Goal: Task Accomplishment & Management: Manage account settings

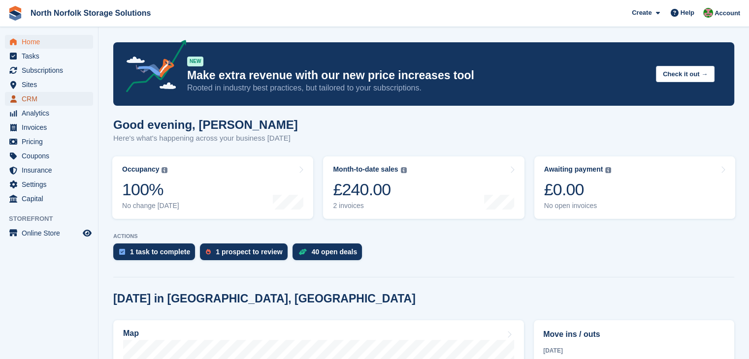
click at [33, 95] on span "CRM" at bounding box center [51, 99] width 59 height 14
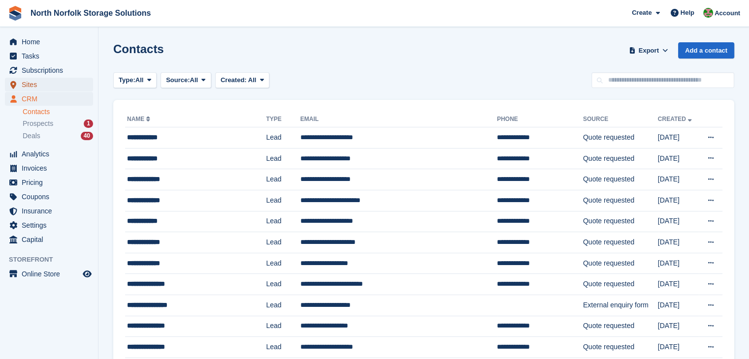
click at [47, 86] on span "Sites" at bounding box center [51, 85] width 59 height 14
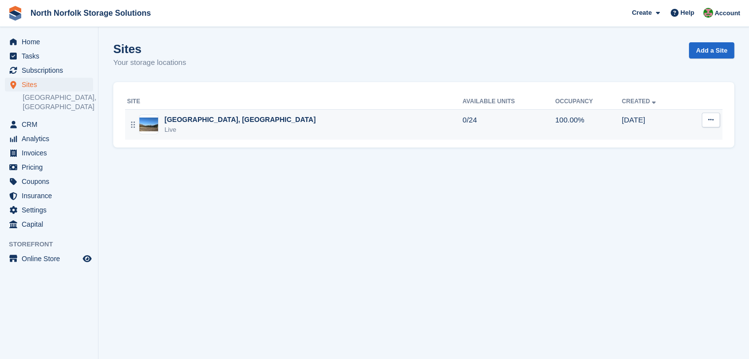
click at [206, 122] on div "[GEOGRAPHIC_DATA], [GEOGRAPHIC_DATA]" at bounding box center [239, 120] width 151 height 10
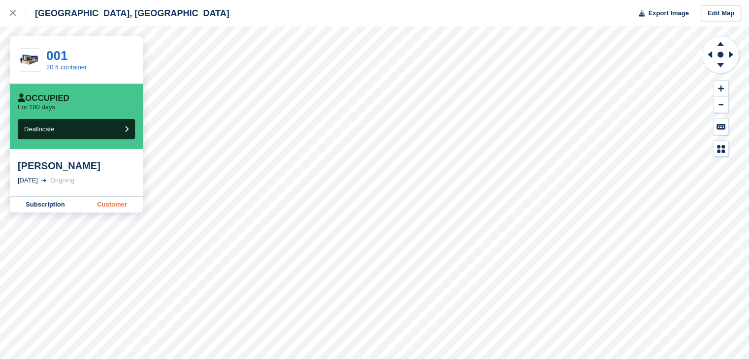
click at [98, 203] on link "Customer" at bounding box center [112, 205] width 62 height 16
click at [108, 208] on link "Customer" at bounding box center [112, 205] width 62 height 16
click at [116, 202] on link "Customer" at bounding box center [112, 205] width 62 height 16
click at [119, 207] on link "Customer" at bounding box center [112, 205] width 62 height 16
click at [124, 202] on link "Customer" at bounding box center [112, 205] width 62 height 16
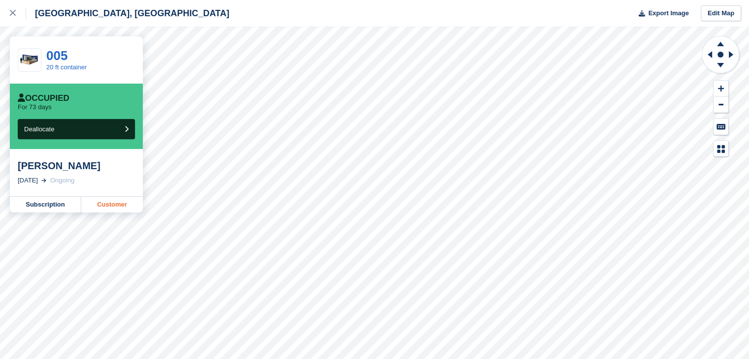
click at [108, 207] on link "Customer" at bounding box center [112, 205] width 62 height 16
click at [108, 208] on link "Customer" at bounding box center [112, 205] width 62 height 16
click at [117, 208] on link "Customer" at bounding box center [112, 205] width 62 height 16
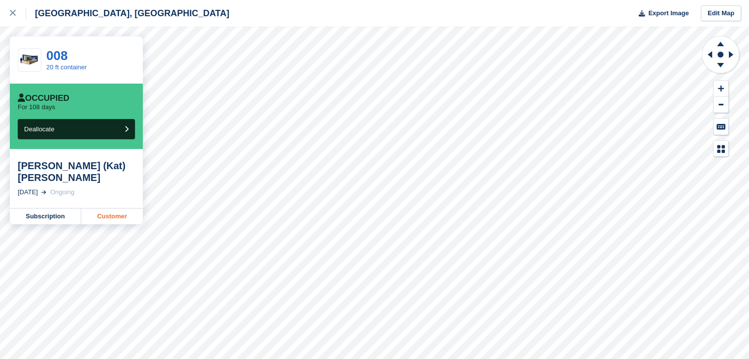
click at [124, 209] on link "Customer" at bounding box center [112, 217] width 62 height 16
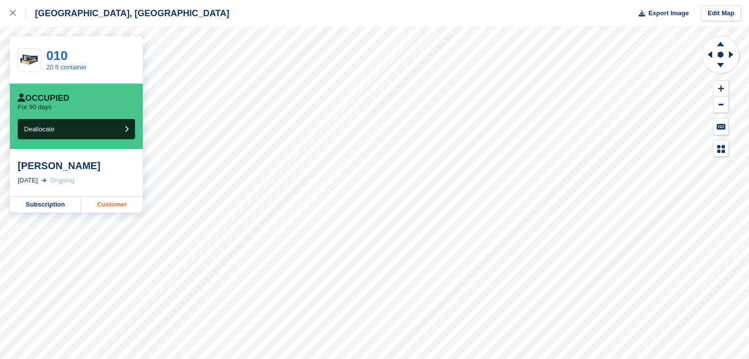
click at [118, 203] on link "Customer" at bounding box center [112, 205] width 62 height 16
click at [99, 200] on link "Customer" at bounding box center [112, 205] width 62 height 16
click at [104, 209] on link "Customer" at bounding box center [112, 205] width 62 height 16
click at [122, 203] on link "Customer" at bounding box center [112, 205] width 62 height 16
click at [120, 205] on link "Customer" at bounding box center [112, 205] width 62 height 16
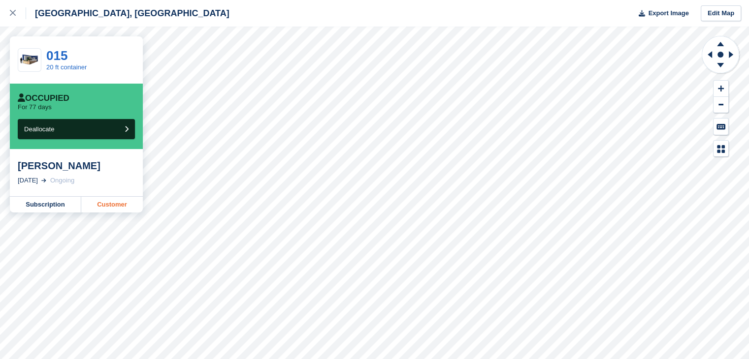
click at [100, 203] on link "Customer" at bounding box center [112, 205] width 62 height 16
click at [128, 201] on link "Customer" at bounding box center [112, 205] width 62 height 16
click at [127, 207] on link "Customer" at bounding box center [112, 205] width 62 height 16
click at [106, 207] on link "Customer" at bounding box center [112, 205] width 62 height 16
click at [116, 203] on link "Customer" at bounding box center [112, 205] width 62 height 16
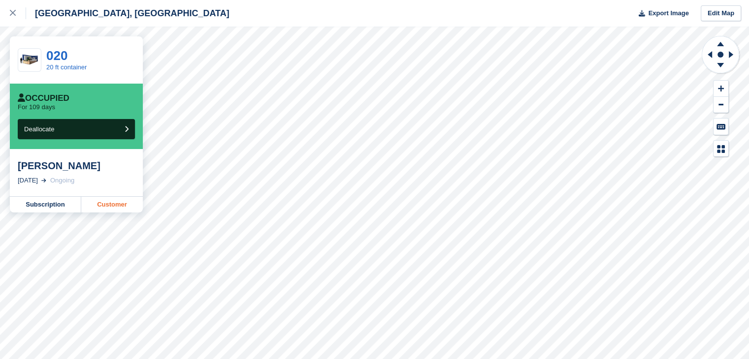
click at [114, 208] on link "Customer" at bounding box center [112, 205] width 62 height 16
click at [129, 210] on link "Customer" at bounding box center [112, 205] width 62 height 16
click at [127, 206] on link "Customer" at bounding box center [112, 205] width 62 height 16
click at [16, 18] on div at bounding box center [18, 13] width 16 height 12
click at [12, 15] on icon at bounding box center [13, 13] width 6 height 6
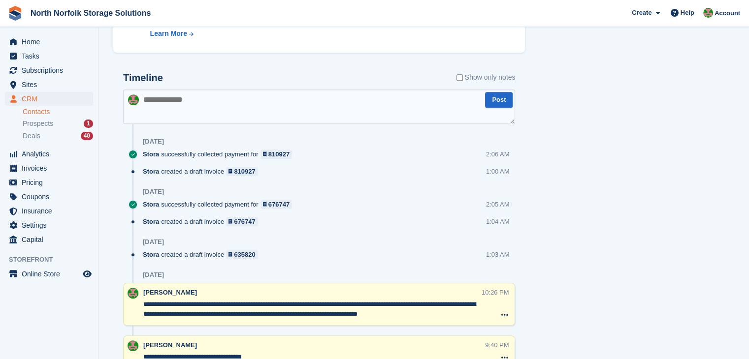
scroll to position [646, 0]
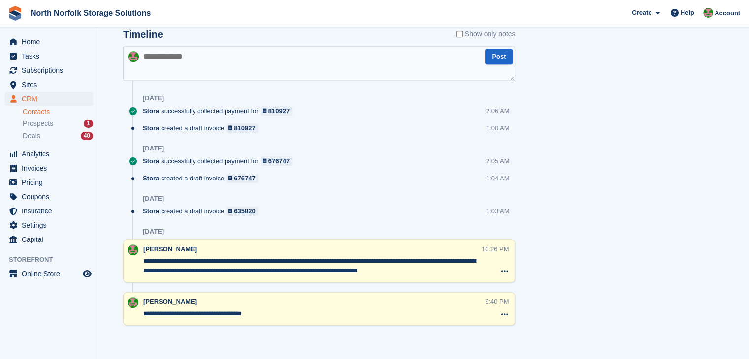
click at [266, 70] on textarea at bounding box center [319, 63] width 392 height 34
type textarea "**********"
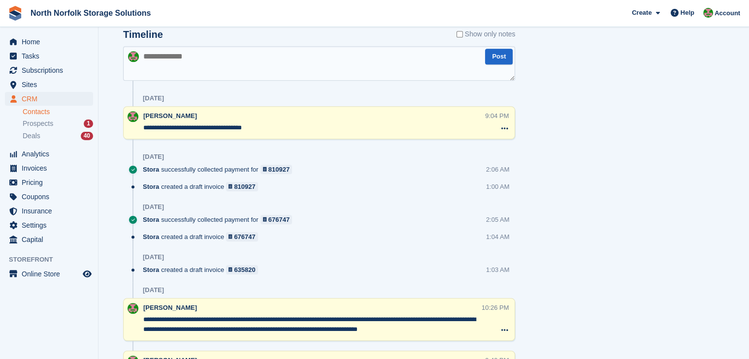
click at [46, 117] on li "Contacts" at bounding box center [60, 112] width 75 height 10
click at [45, 114] on link "Contacts" at bounding box center [58, 111] width 70 height 9
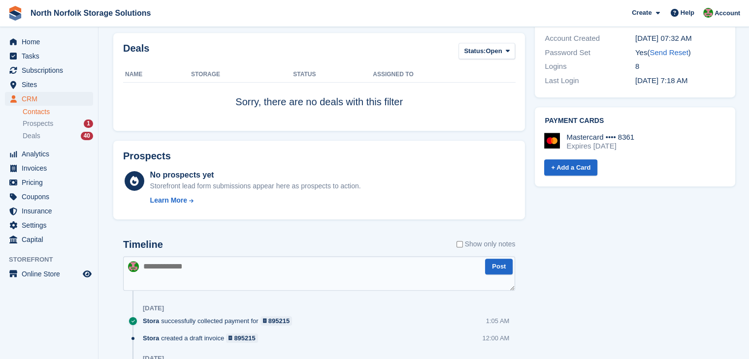
scroll to position [444, 0]
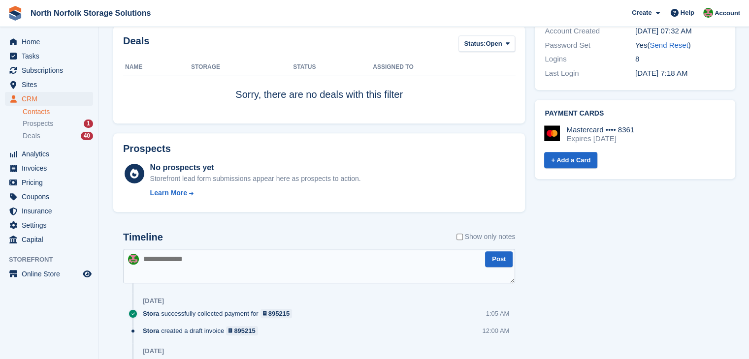
click at [352, 257] on textarea at bounding box center [319, 266] width 392 height 34
type textarea "*"
type textarea "**********"
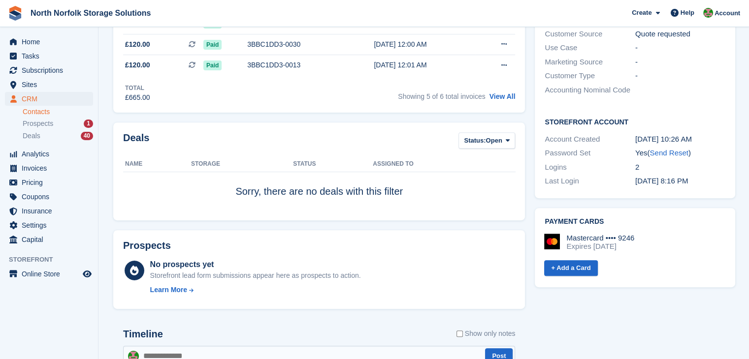
scroll to position [381, 0]
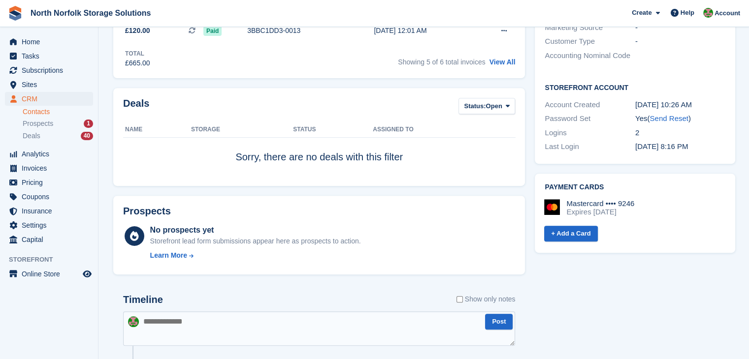
click at [305, 320] on textarea at bounding box center [319, 329] width 392 height 34
type textarea "**********"
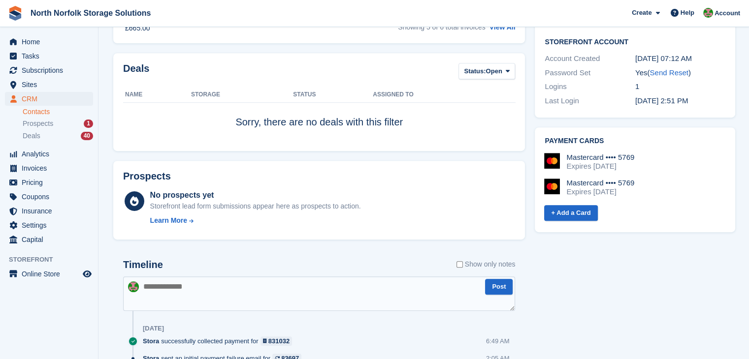
scroll to position [443, 0]
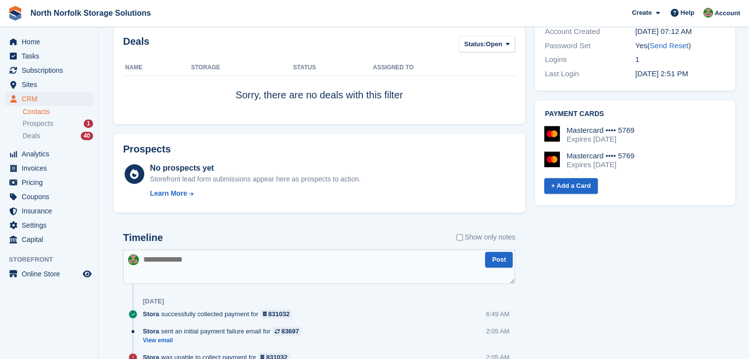
click at [311, 259] on textarea at bounding box center [319, 267] width 392 height 34
type textarea "**********"
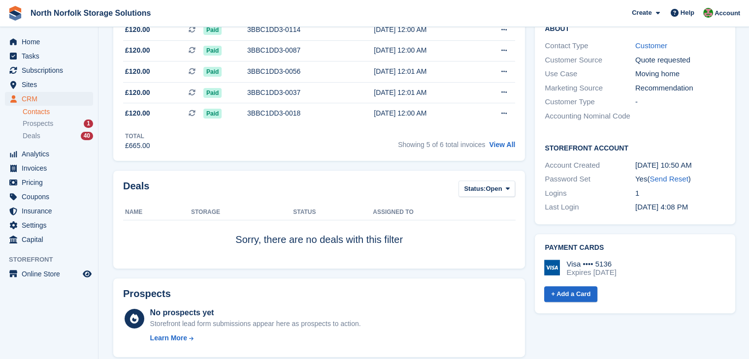
scroll to position [76, 0]
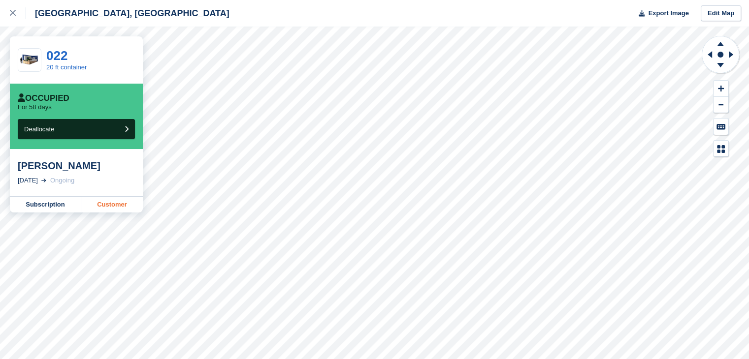
click at [118, 201] on link "Customer" at bounding box center [112, 205] width 62 height 16
